Goal: Task Accomplishment & Management: Manage account settings

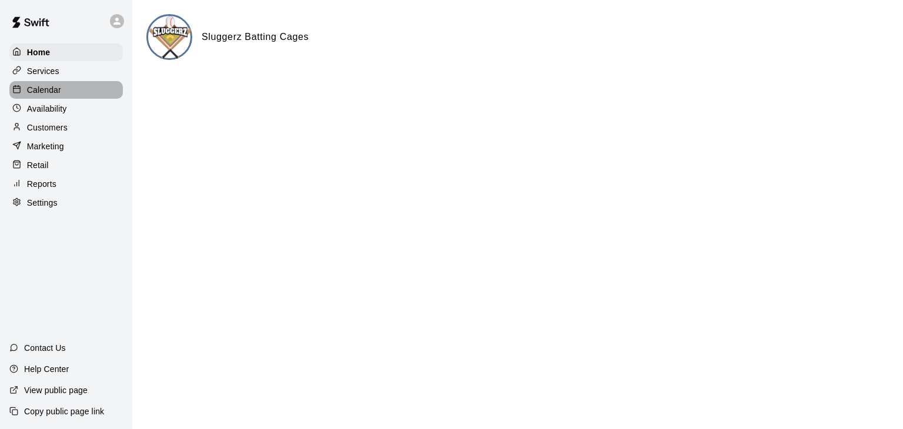
click at [49, 88] on p "Calendar" at bounding box center [44, 90] width 34 height 12
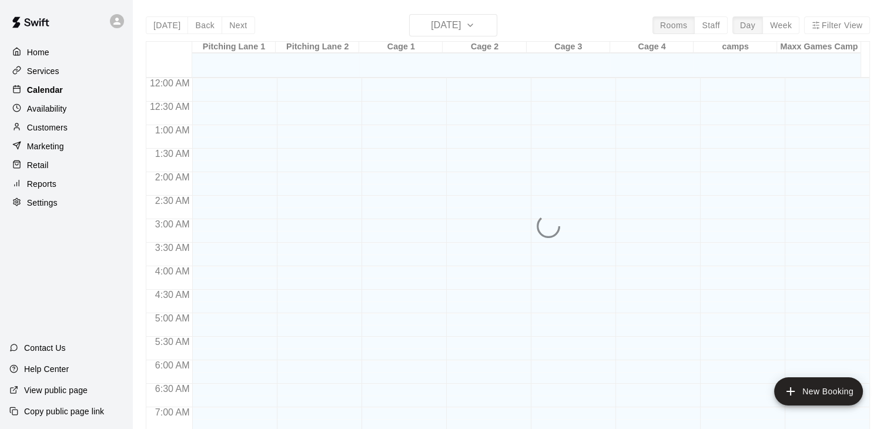
scroll to position [465, 0]
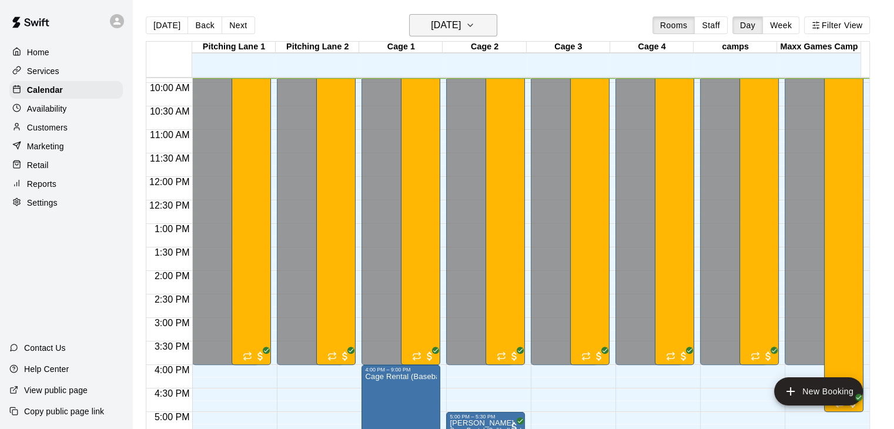
click at [495, 22] on button "Monday Aug 11" at bounding box center [453, 25] width 88 height 22
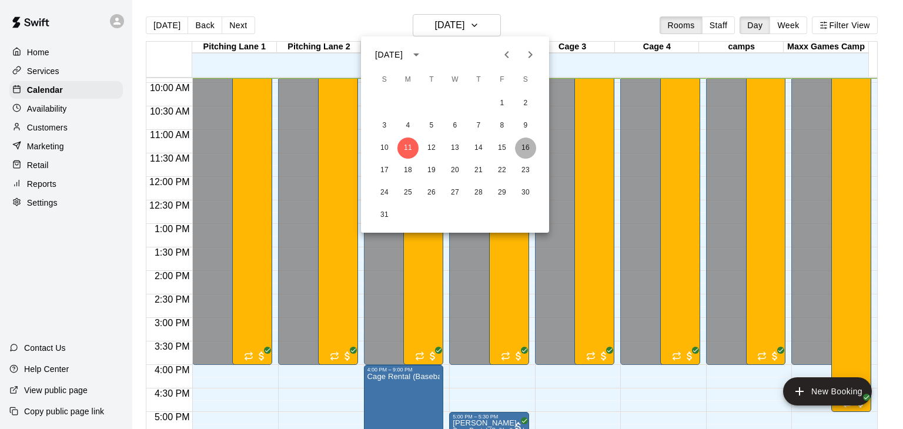
click at [526, 143] on button "16" at bounding box center [525, 148] width 21 height 21
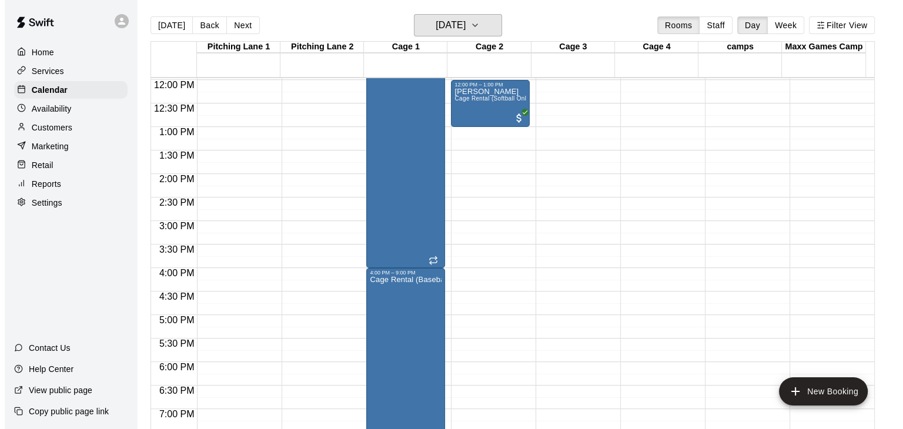
scroll to position [583, 0]
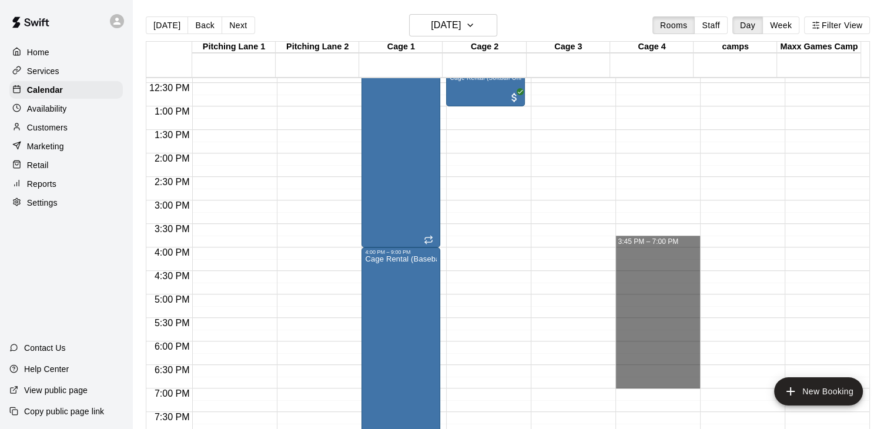
drag, startPoint x: 658, startPoint y: 246, endPoint x: 679, endPoint y: 377, distance: 133.3
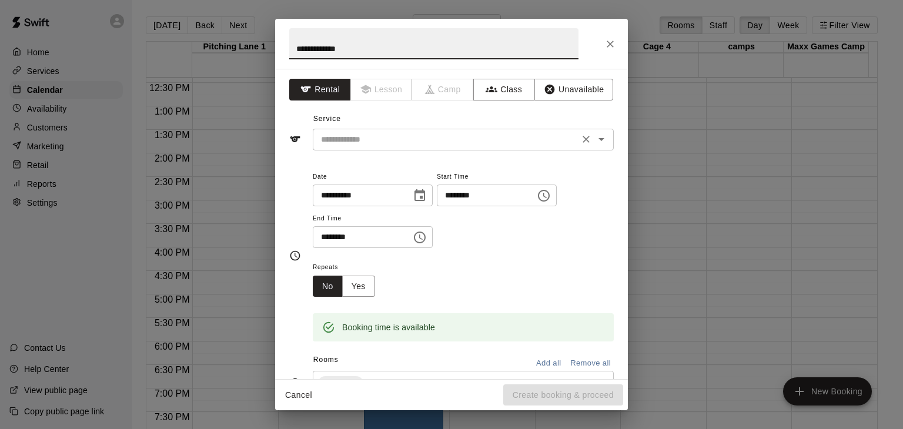
type input "**********"
click at [395, 143] on input "text" at bounding box center [445, 139] width 259 height 15
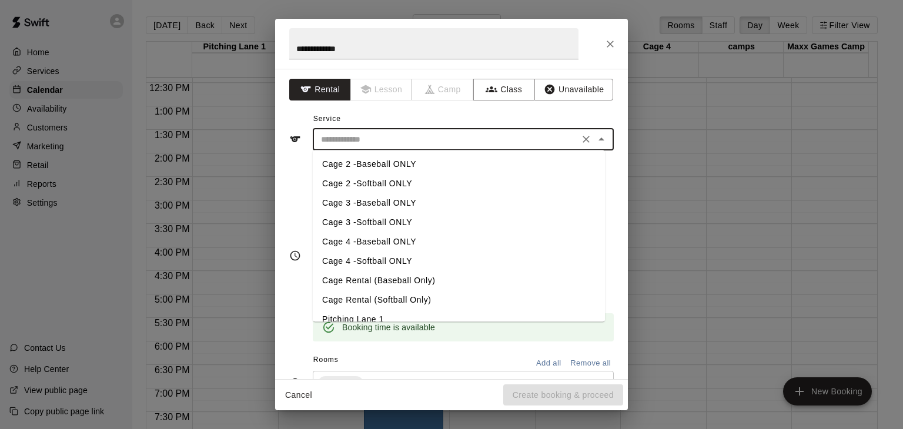
click at [380, 281] on li "Cage Rental (Baseball Only)" at bounding box center [459, 280] width 292 height 19
type input "**********"
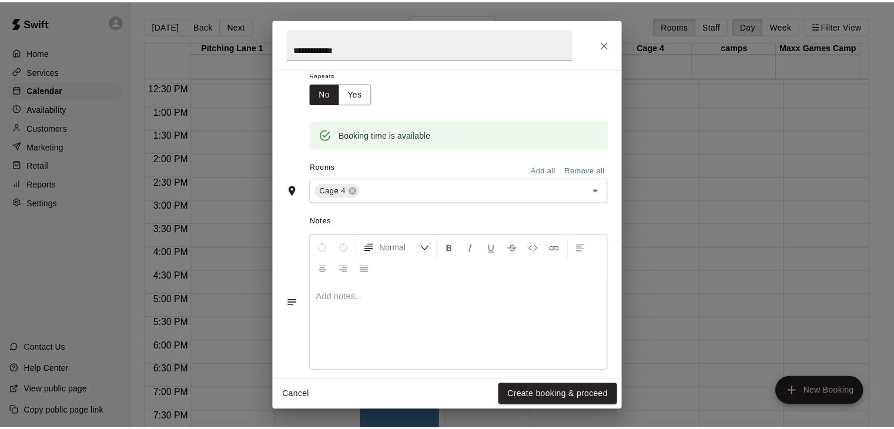
scroll to position [206, 0]
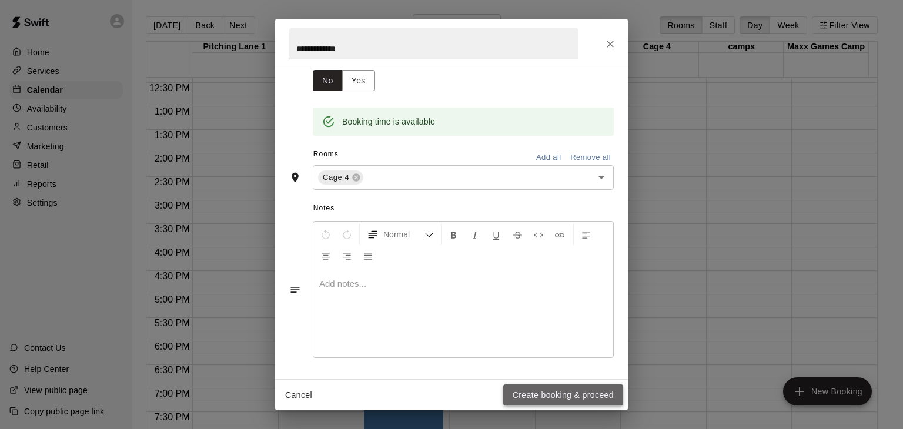
click at [544, 393] on button "Create booking & proceed" at bounding box center [563, 395] width 120 height 22
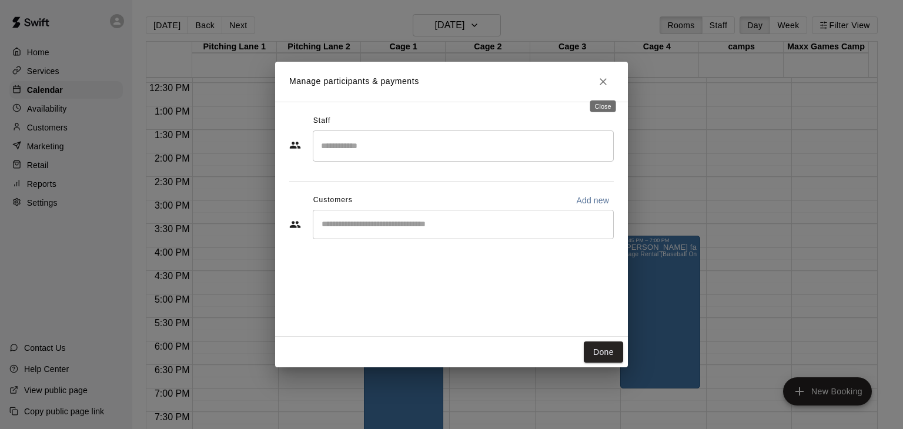
click at [605, 82] on icon "Close" at bounding box center [603, 82] width 12 height 12
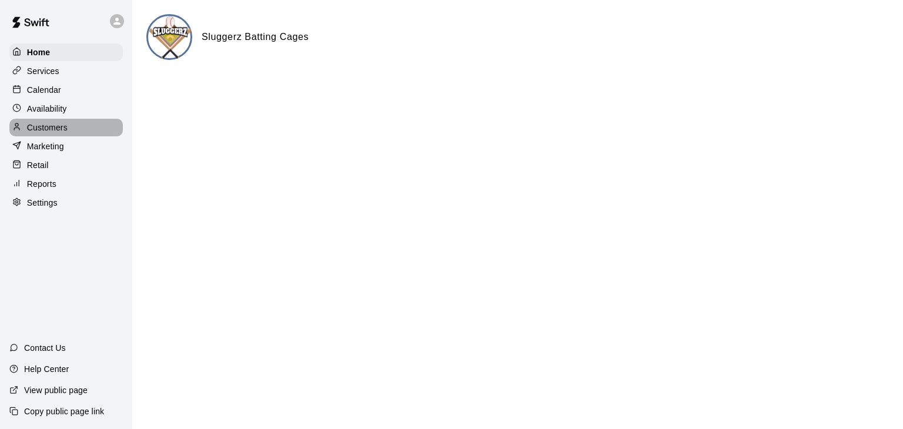
click at [53, 129] on p "Customers" at bounding box center [47, 128] width 41 height 12
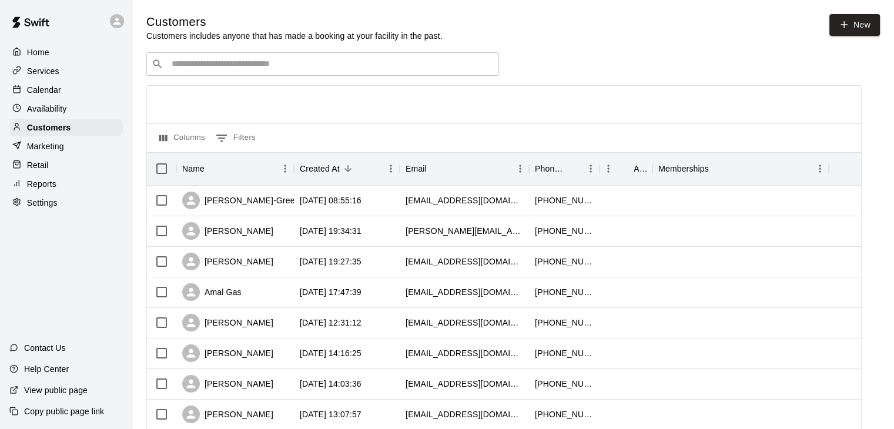
click at [298, 66] on input "Search customers by name or email" at bounding box center [331, 64] width 326 height 12
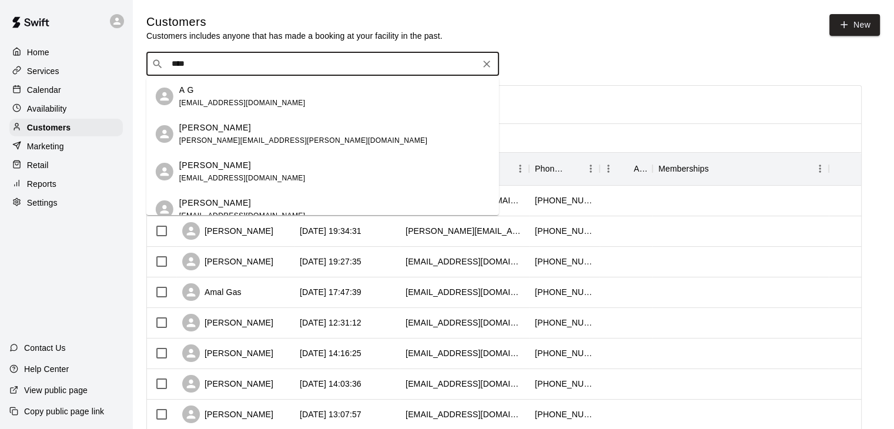
type input "*****"
click at [230, 162] on p "[PERSON_NAME]" at bounding box center [215, 165] width 72 height 12
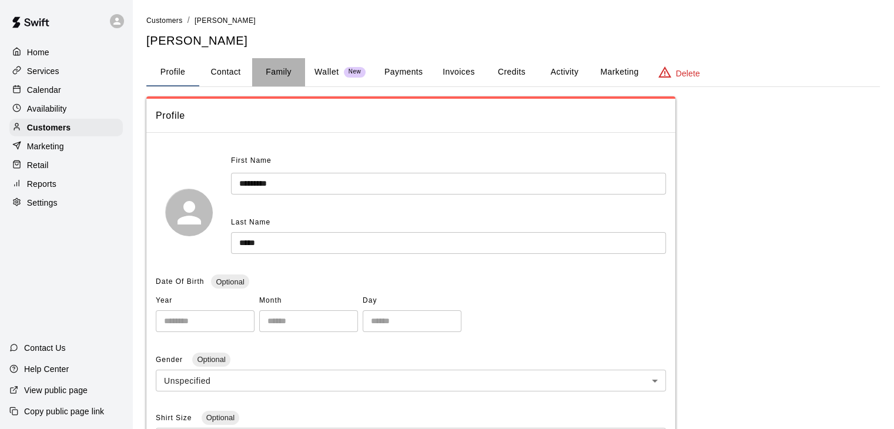
click at [284, 76] on button "Family" at bounding box center [278, 72] width 53 height 28
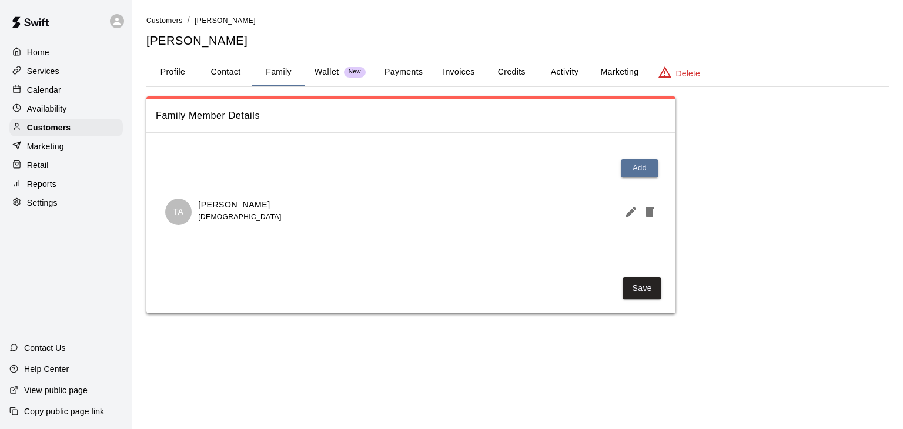
click at [392, 73] on button "Payments" at bounding box center [403, 72] width 57 height 28
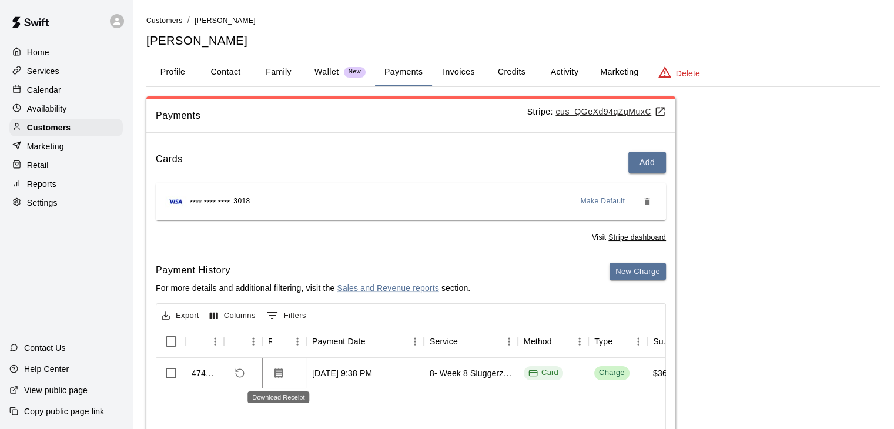
click at [279, 374] on icon "Download Receipt" at bounding box center [279, 373] width 12 height 12
click at [58, 129] on p "Customers" at bounding box center [48, 128] width 43 height 12
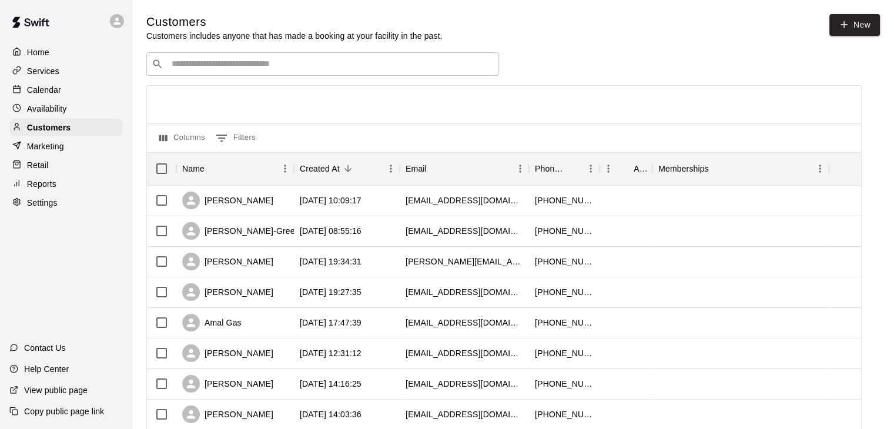
click at [224, 67] on input "Search customers by name or email" at bounding box center [331, 64] width 326 height 12
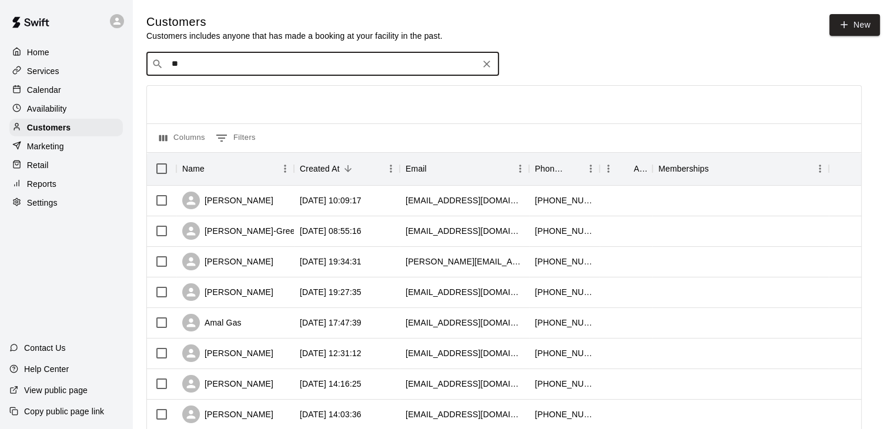
type input "***"
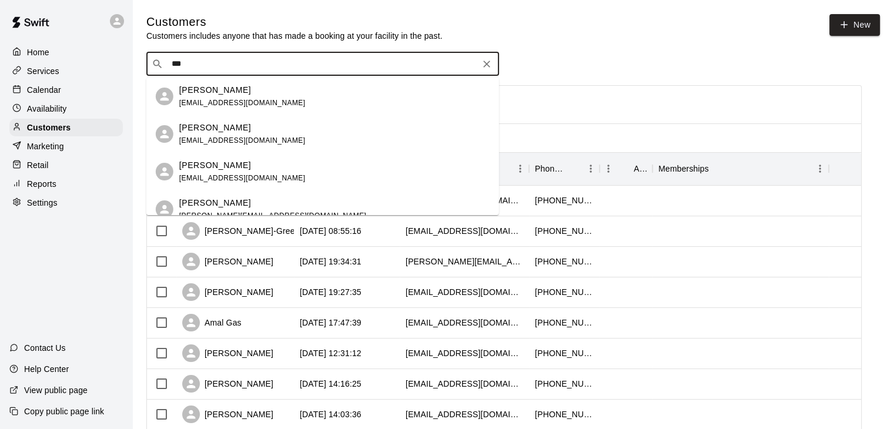
click at [216, 205] on p "[PERSON_NAME]" at bounding box center [215, 203] width 72 height 12
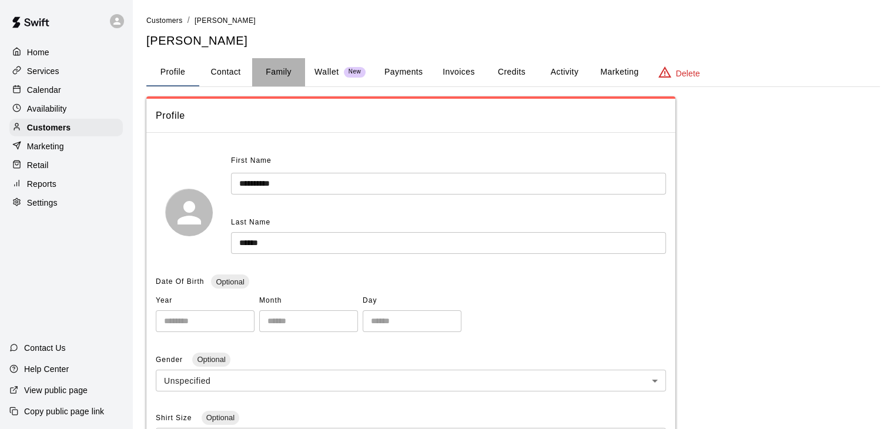
click at [273, 71] on button "Family" at bounding box center [278, 72] width 53 height 28
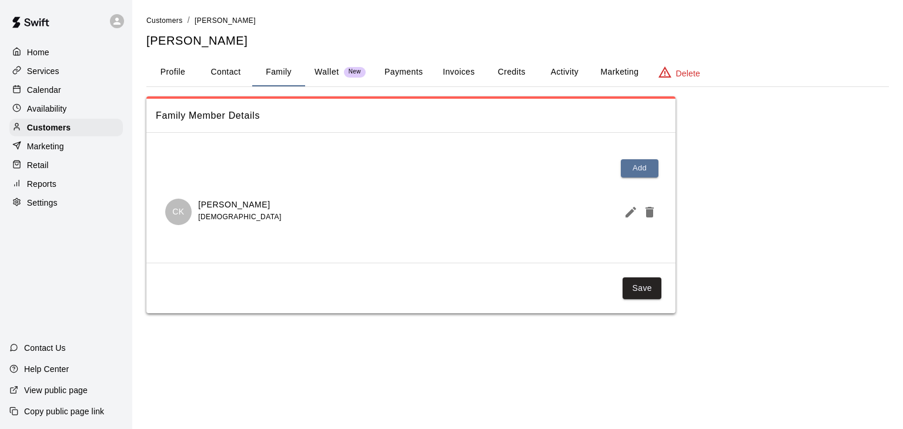
click at [231, 76] on button "Contact" at bounding box center [225, 72] width 53 height 28
select select "**"
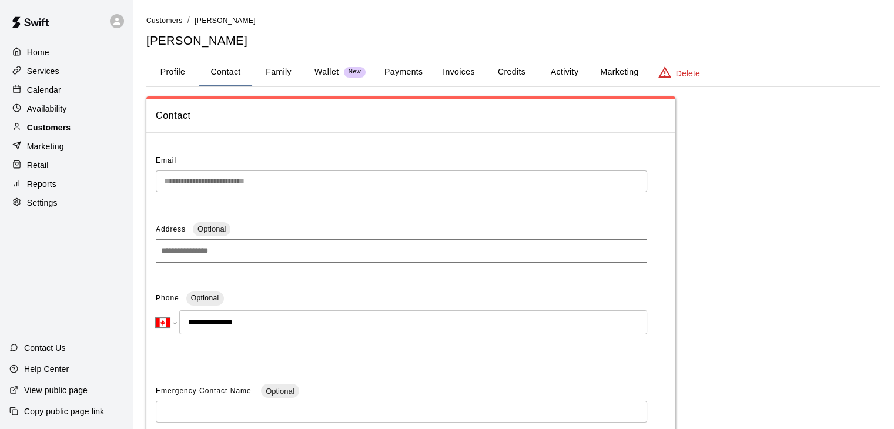
click at [57, 131] on p "Customers" at bounding box center [48, 128] width 43 height 12
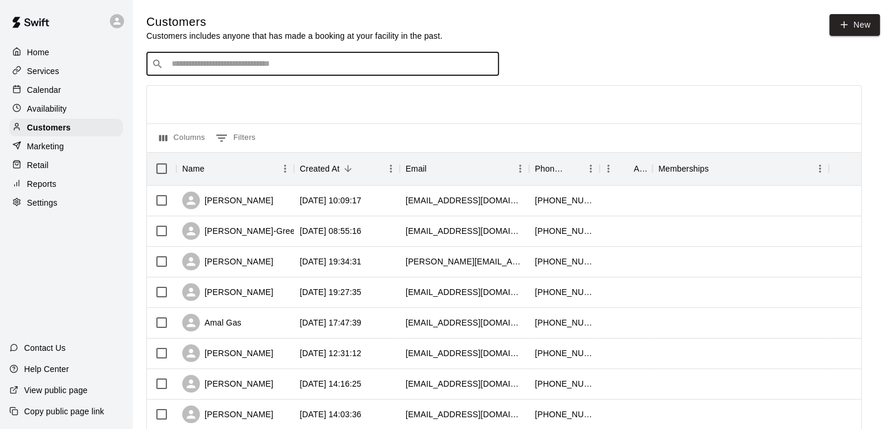
click at [229, 67] on input "Search customers by name or email" at bounding box center [331, 64] width 326 height 12
drag, startPoint x: 172, startPoint y: 69, endPoint x: 143, endPoint y: 75, distance: 29.5
type input "*****"
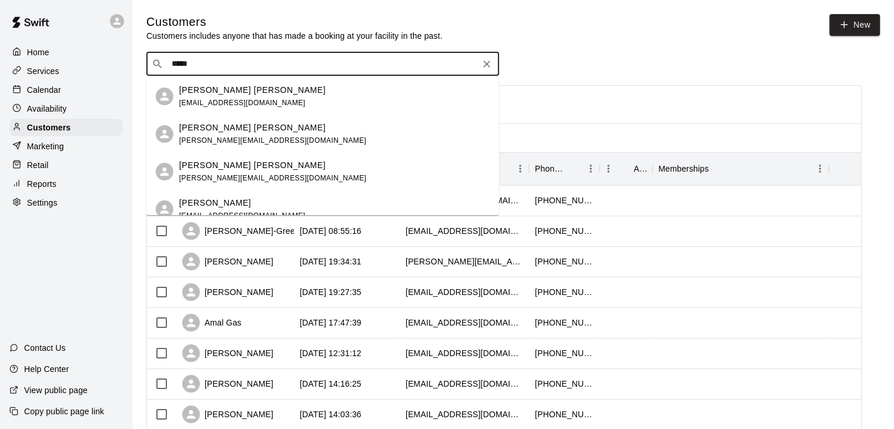
click at [213, 89] on p "[PERSON_NAME] [PERSON_NAME]" at bounding box center [252, 90] width 146 height 12
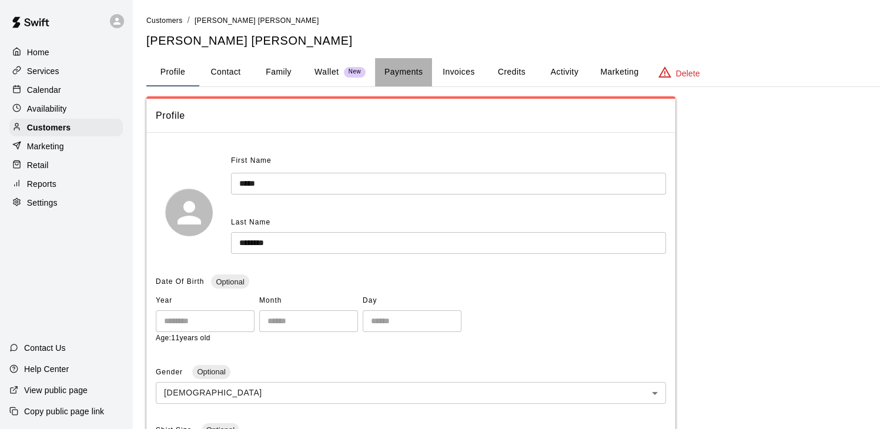
click at [397, 66] on button "Payments" at bounding box center [403, 72] width 57 height 28
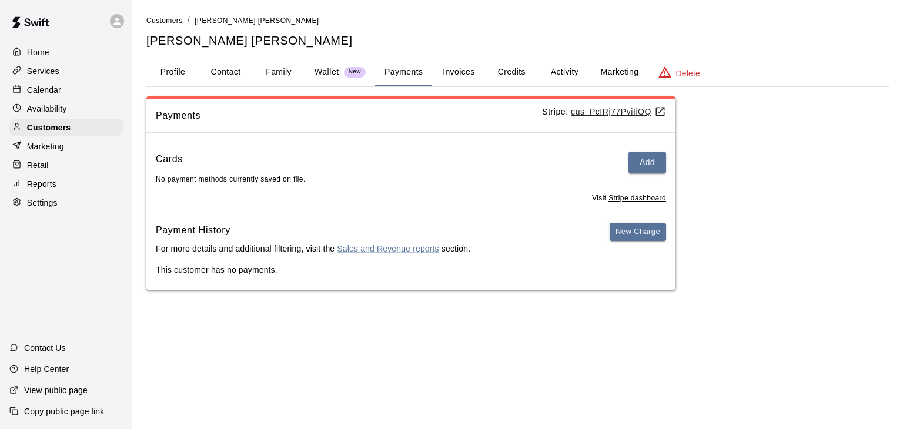
click at [457, 71] on button "Invoices" at bounding box center [458, 72] width 53 height 28
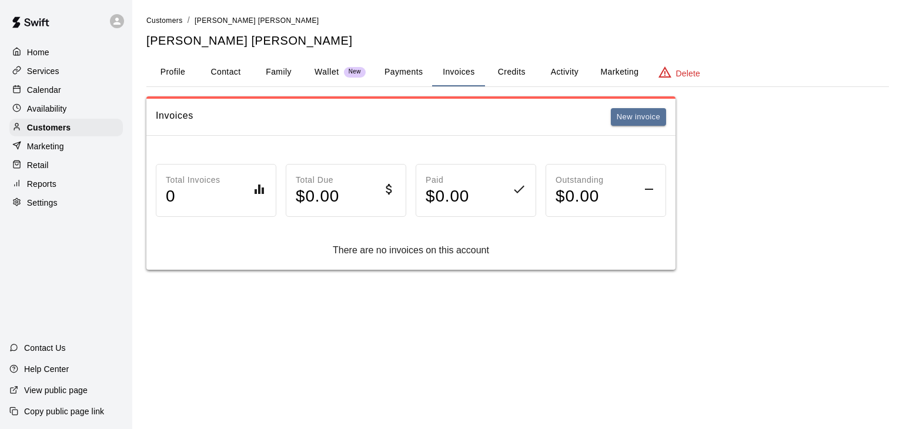
click at [393, 72] on button "Payments" at bounding box center [403, 72] width 57 height 28
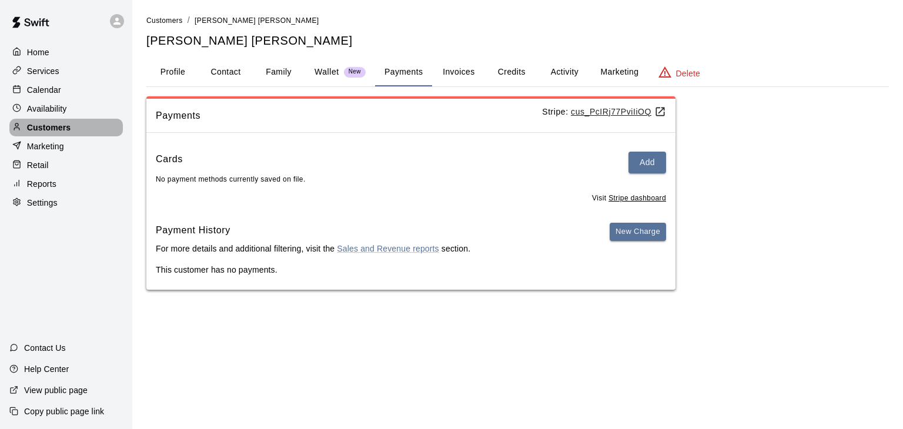
click at [48, 126] on p "Customers" at bounding box center [48, 128] width 43 height 12
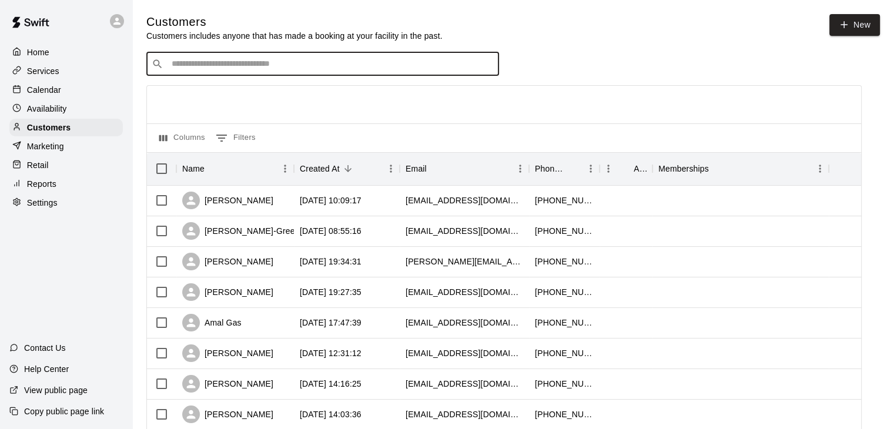
click at [240, 60] on input "Search customers by name or email" at bounding box center [331, 64] width 326 height 12
type input "*"
type input "*****"
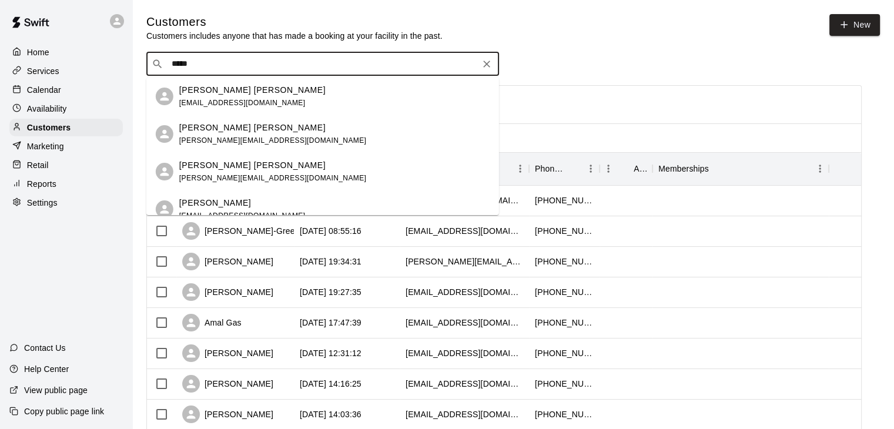
click at [234, 165] on p "[PERSON_NAME] [PERSON_NAME]" at bounding box center [252, 165] width 146 height 12
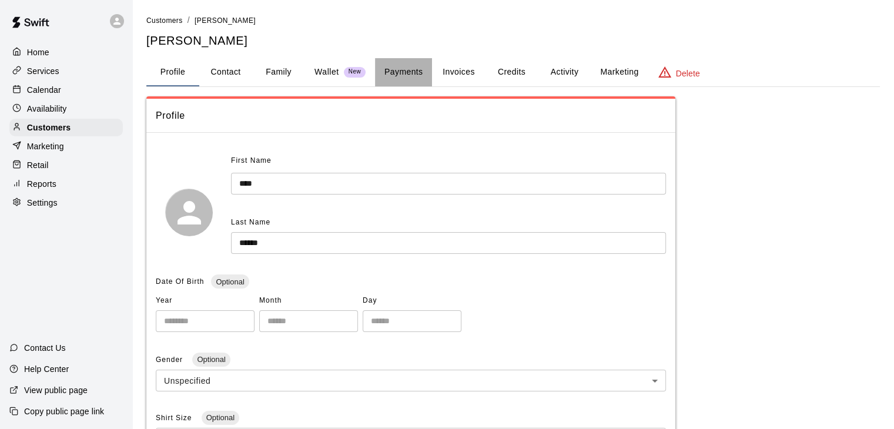
click at [392, 72] on button "Payments" at bounding box center [403, 72] width 57 height 28
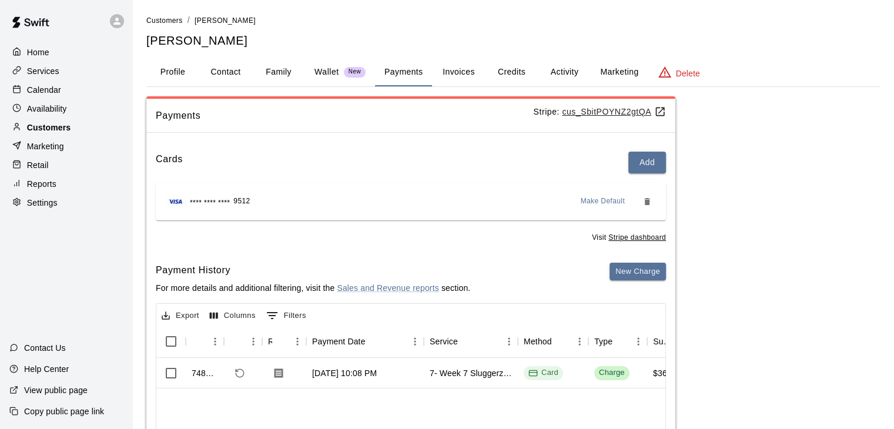
click at [52, 133] on p "Customers" at bounding box center [48, 128] width 43 height 12
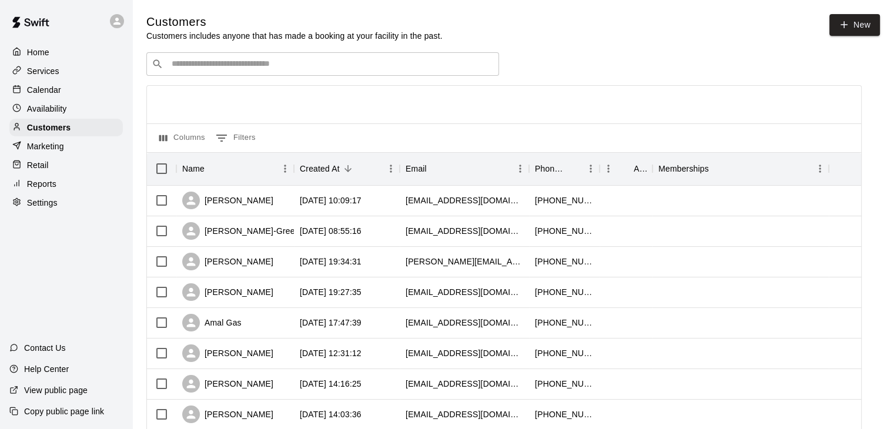
click at [214, 64] on input "Search customers by name or email" at bounding box center [331, 64] width 326 height 12
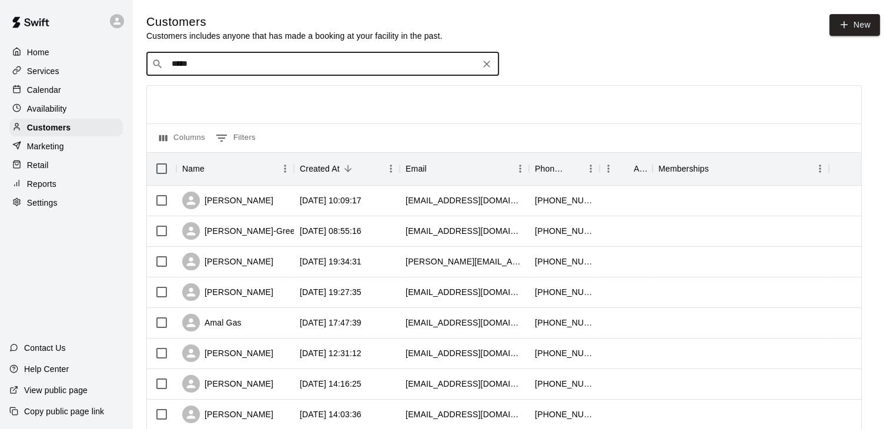
type input "******"
click at [214, 88] on p "[PERSON_NAME]" at bounding box center [215, 90] width 72 height 12
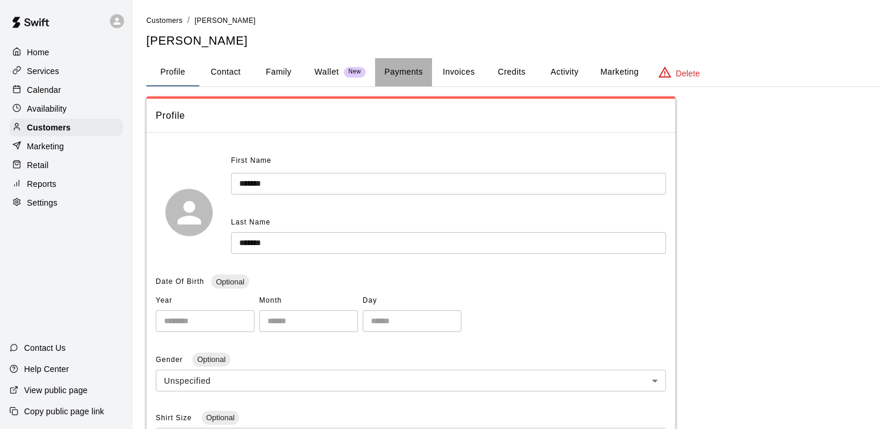
drag, startPoint x: 426, startPoint y: 79, endPoint x: 417, endPoint y: 76, distance: 9.7
click at [424, 78] on button "Payments" at bounding box center [403, 72] width 57 height 28
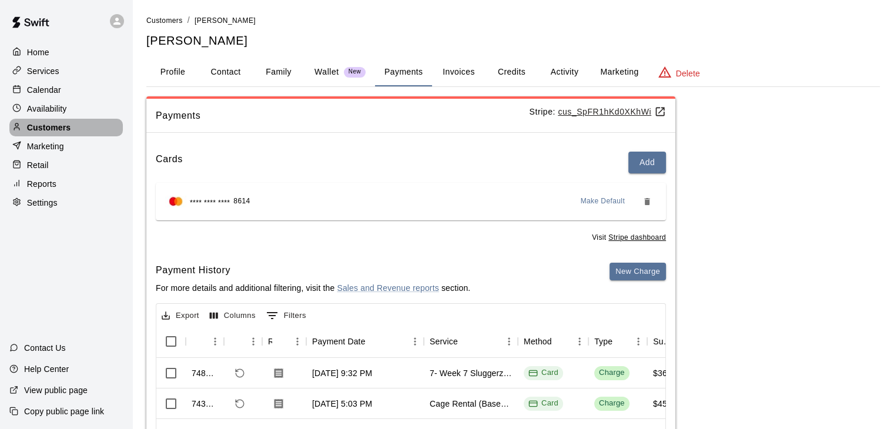
click at [43, 128] on p "Customers" at bounding box center [48, 128] width 43 height 12
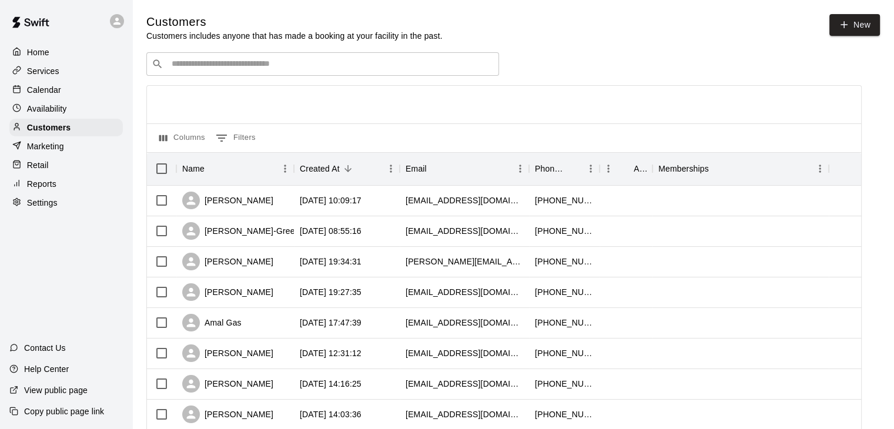
click at [195, 67] on input "Search customers by name or email" at bounding box center [331, 64] width 326 height 12
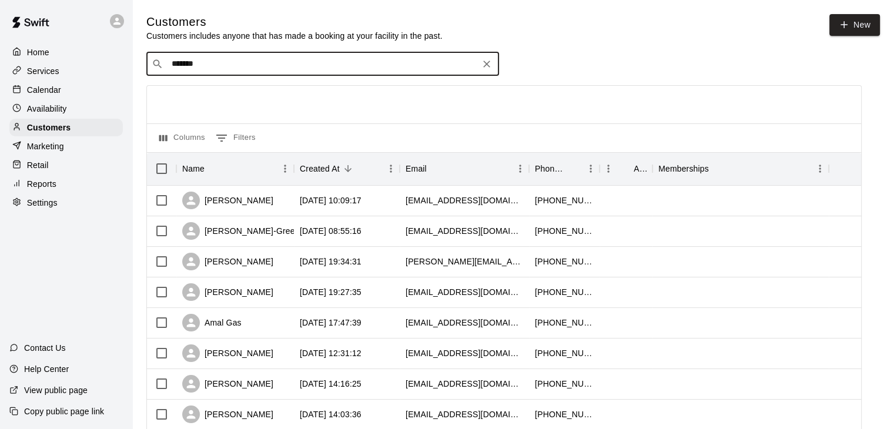
type input "*******"
click at [223, 68] on input "*******" at bounding box center [322, 64] width 308 height 12
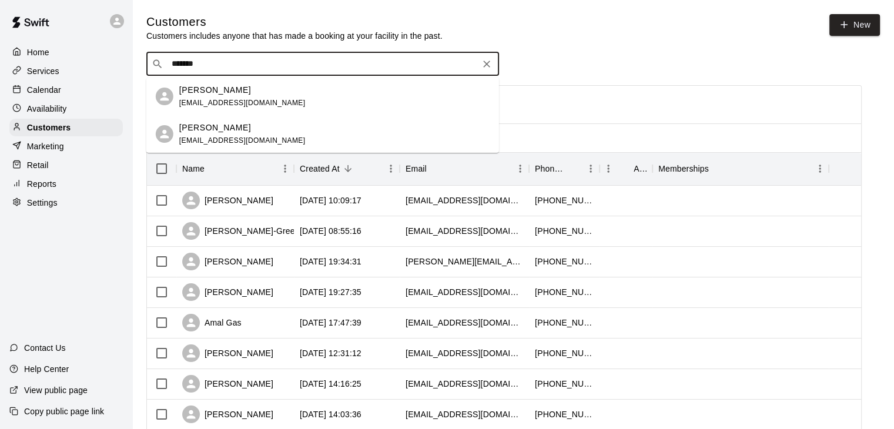
click at [219, 122] on p "[PERSON_NAME]" at bounding box center [215, 128] width 72 height 12
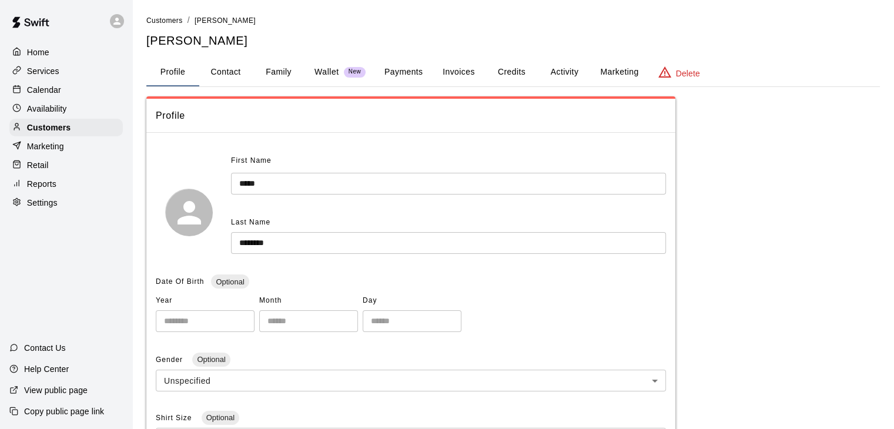
click at [404, 75] on button "Payments" at bounding box center [403, 72] width 57 height 28
